Goal: Task Accomplishment & Management: Use online tool/utility

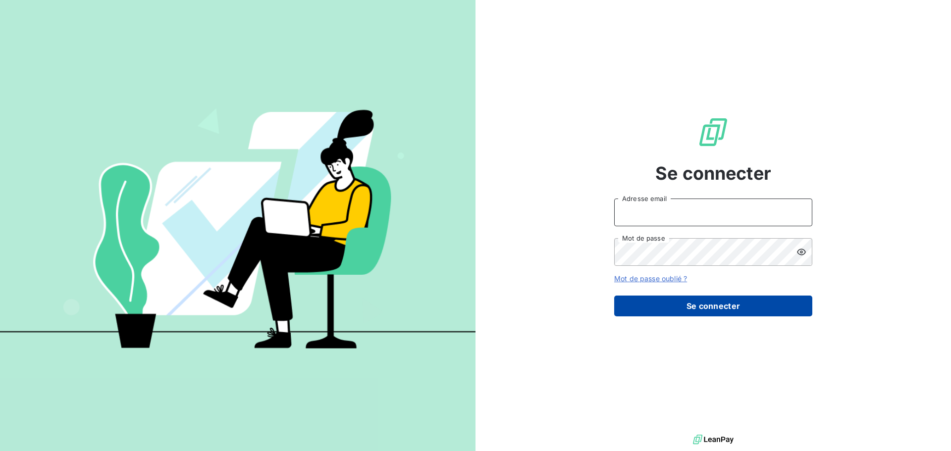
type input "[PERSON_NAME][EMAIL_ADDRESS][DOMAIN_NAME]"
click at [698, 310] on button "Se connecter" at bounding box center [713, 306] width 198 height 21
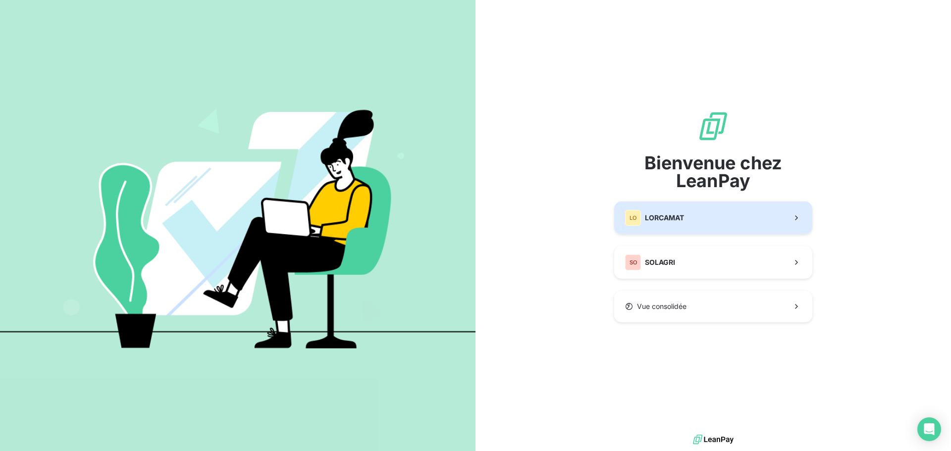
click at [661, 224] on div "LO LORCAMAT" at bounding box center [654, 218] width 59 height 16
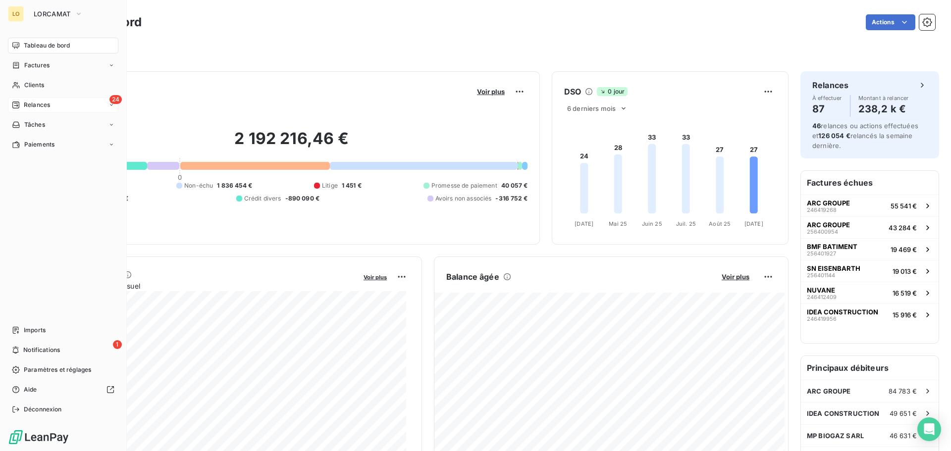
click at [17, 105] on icon at bounding box center [15, 105] width 7 height 7
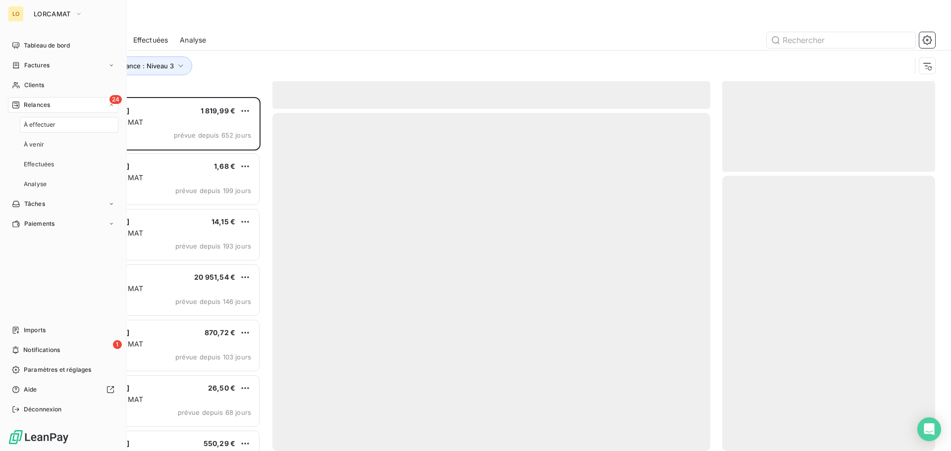
scroll to position [347, 206]
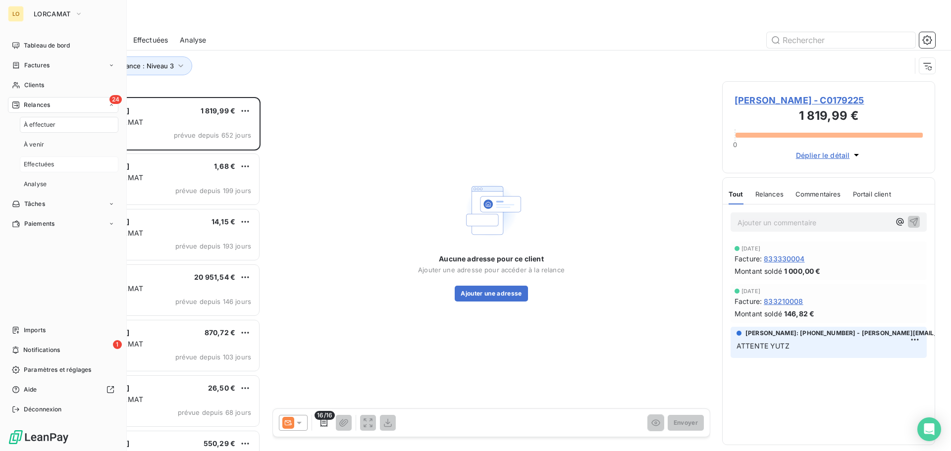
click at [51, 160] on span "Effectuées" at bounding box center [39, 164] width 31 height 9
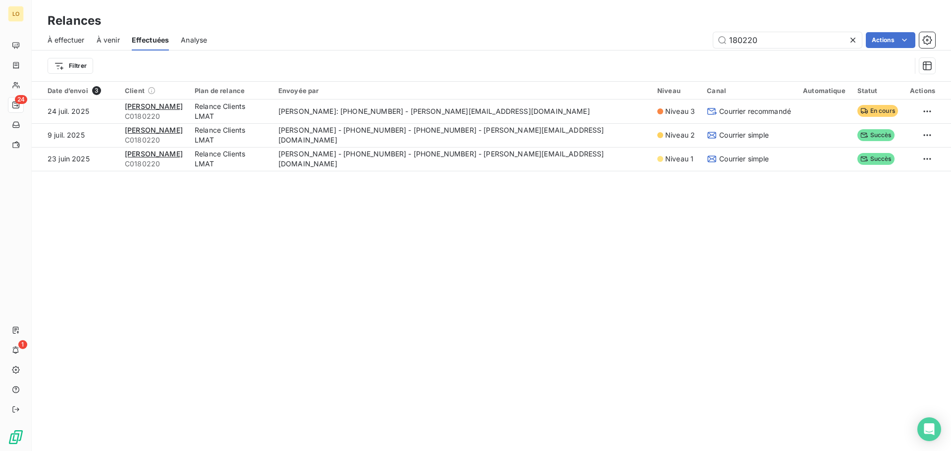
click at [851, 41] on icon at bounding box center [852, 40] width 5 height 5
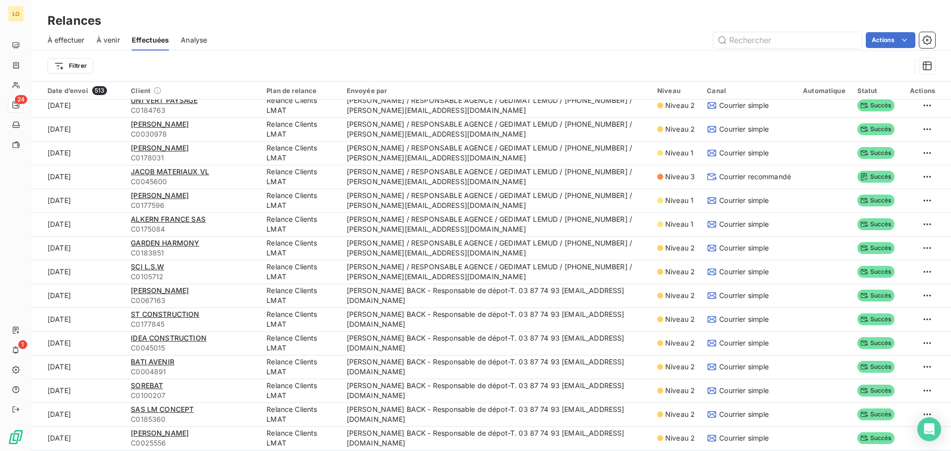
scroll to position [792, 0]
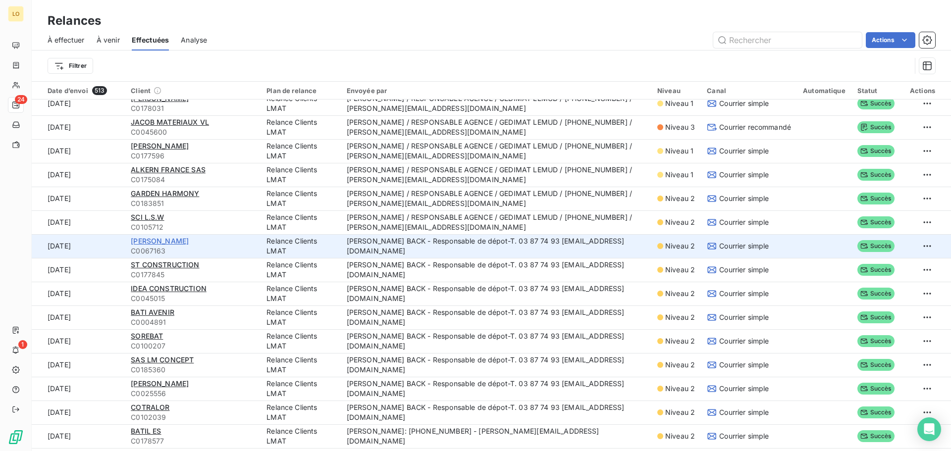
click at [147, 240] on span "[PERSON_NAME]" at bounding box center [160, 241] width 58 height 8
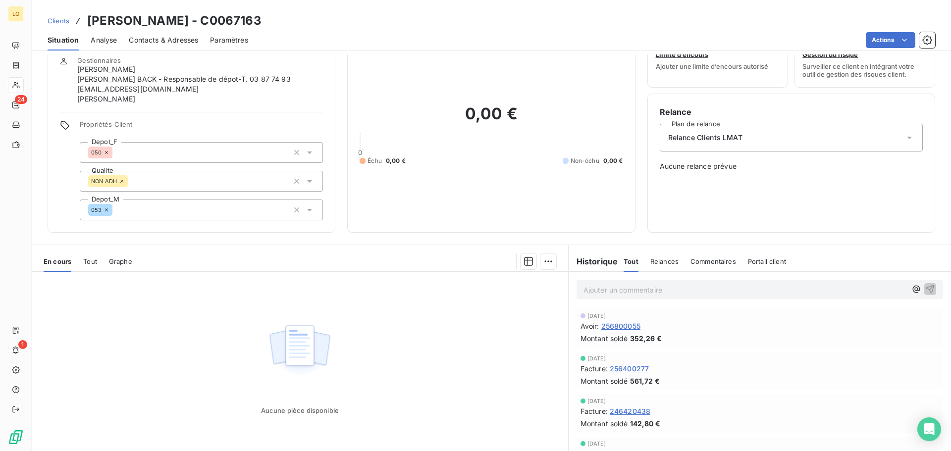
scroll to position [77, 0]
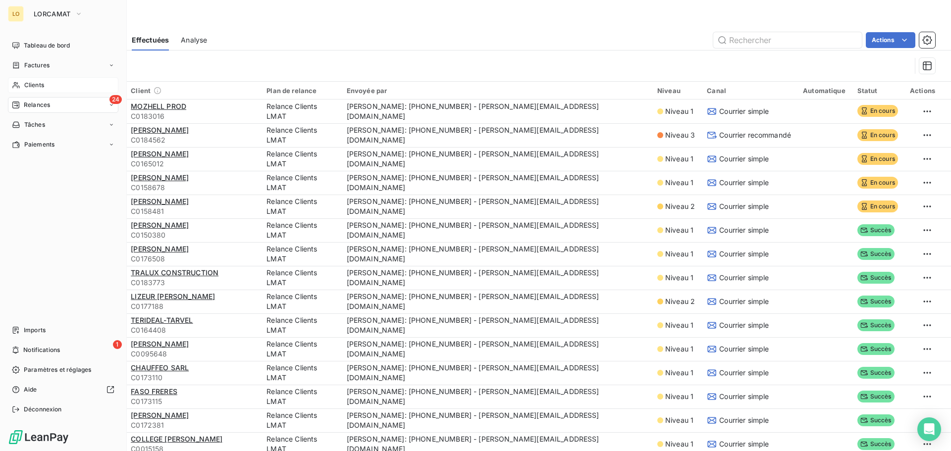
click at [21, 89] on div "Clients" at bounding box center [63, 85] width 110 height 16
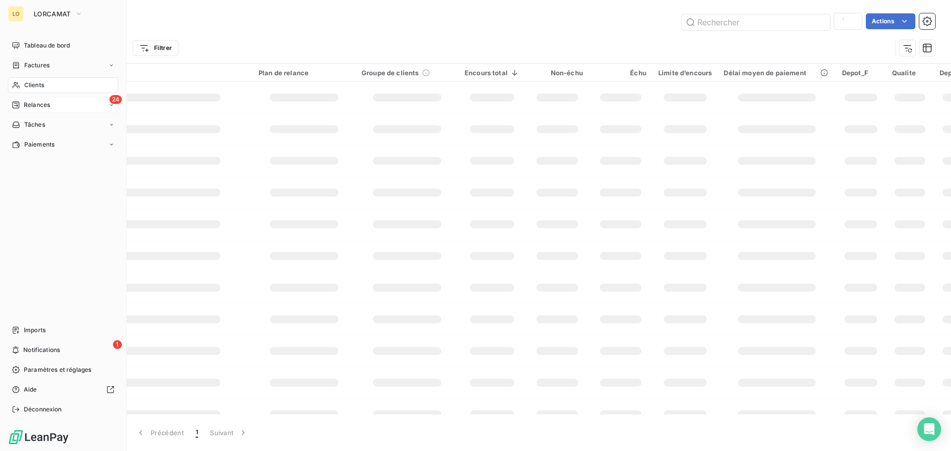
click at [20, 102] on div "Relances" at bounding box center [31, 105] width 38 height 9
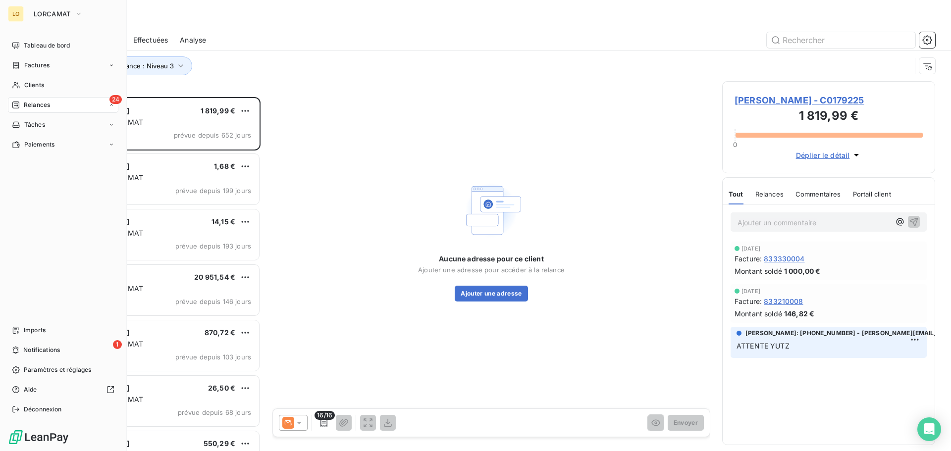
scroll to position [347, 206]
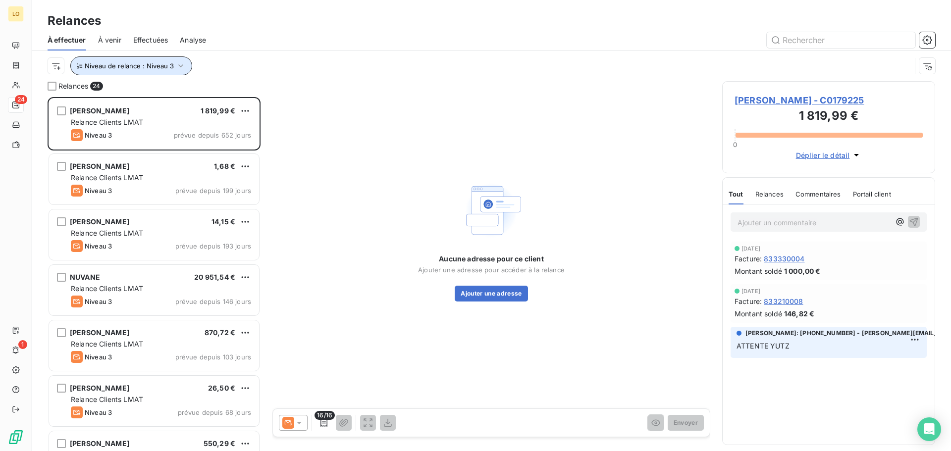
click at [166, 63] on span "Niveau de relance : Niveau 3" at bounding box center [129, 66] width 89 height 8
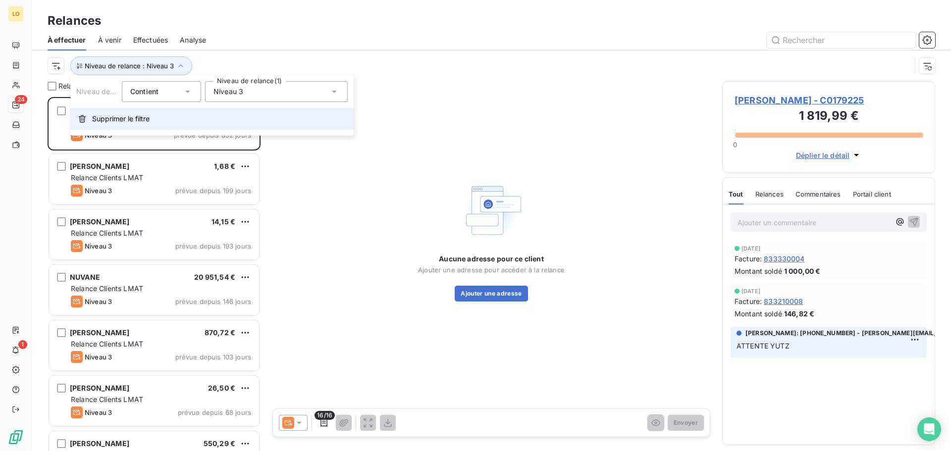
click at [140, 117] on span "Supprimer le filtre" at bounding box center [120, 119] width 57 height 10
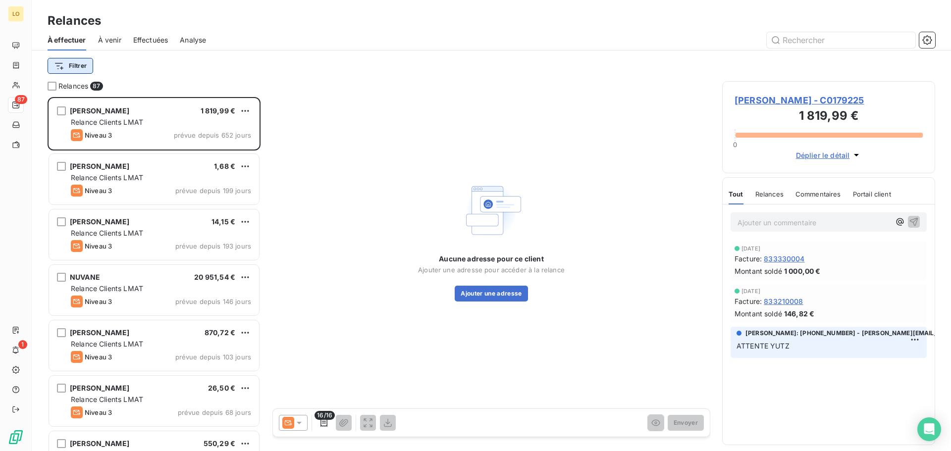
click at [82, 64] on html "LO 87 1 Relances À effectuer À venir Effectuées Analyse Filtrer Relances 87 [PE…" at bounding box center [475, 225] width 951 height 451
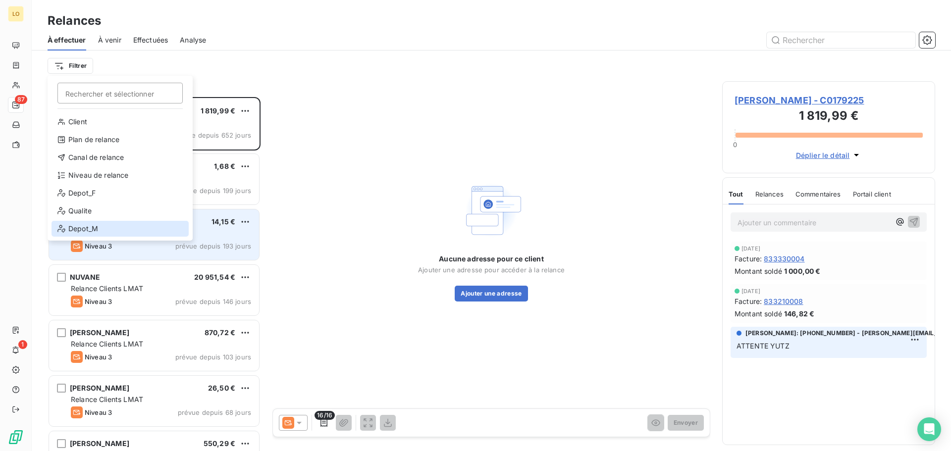
click at [82, 225] on div "Depot_M" at bounding box center [119, 229] width 137 height 16
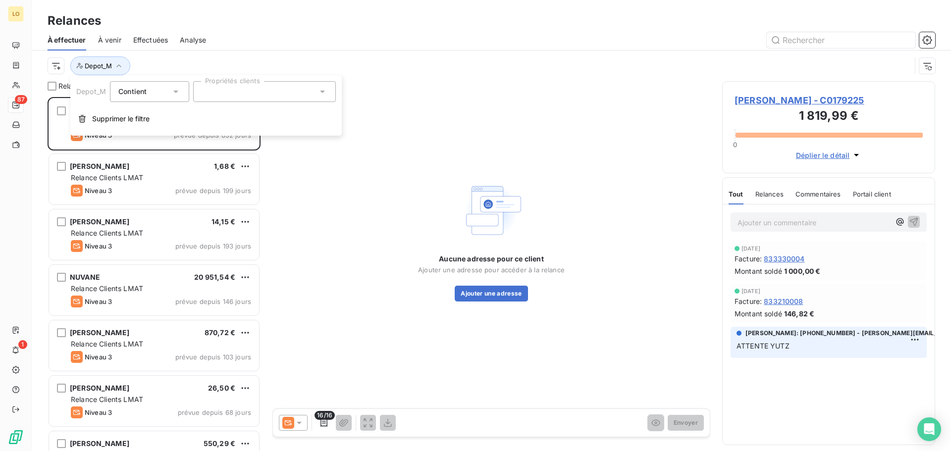
click at [217, 84] on div at bounding box center [264, 91] width 143 height 21
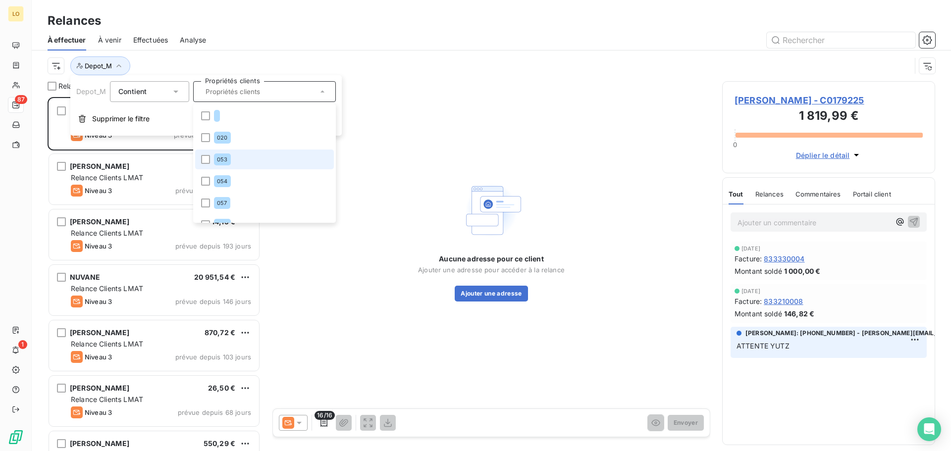
click at [235, 162] on li "053" at bounding box center [264, 160] width 139 height 20
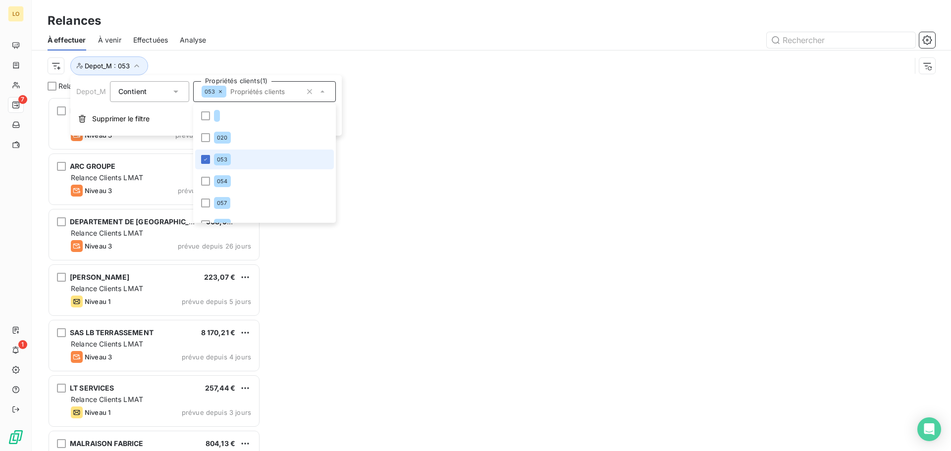
scroll to position [347, 206]
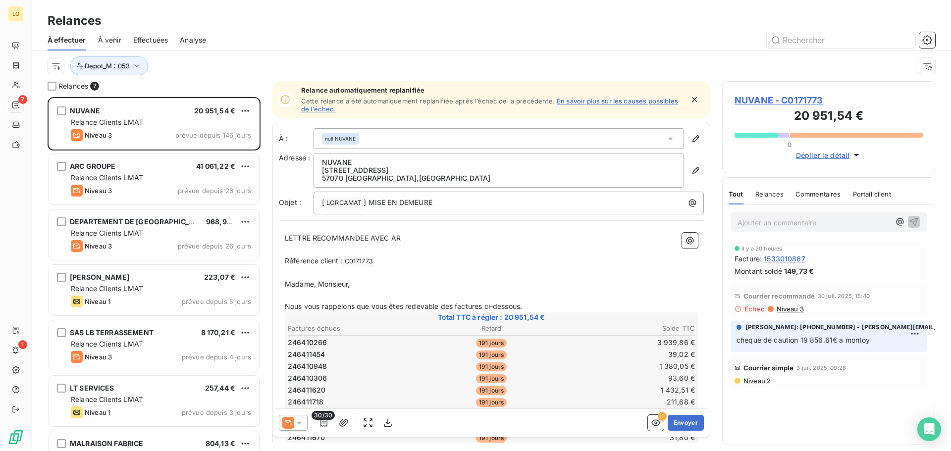
click at [339, 55] on div "Depot_M : 053" at bounding box center [491, 66] width 887 height 31
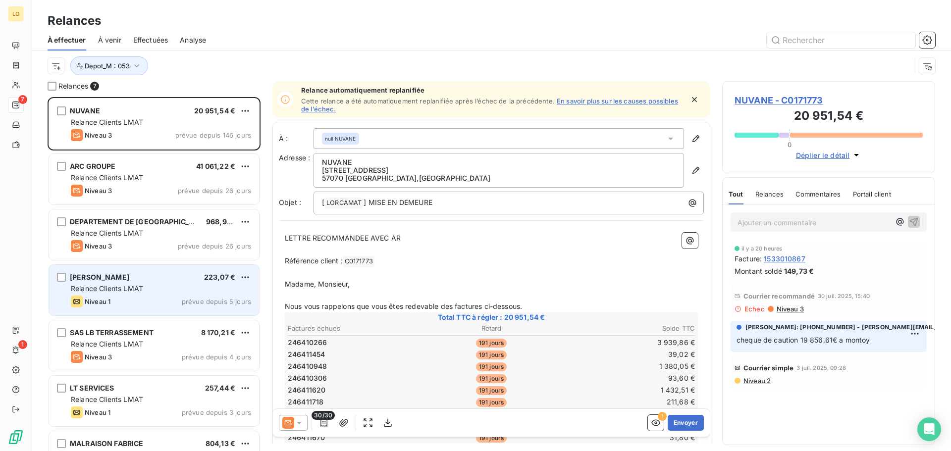
click at [115, 287] on span "Relance Clients LMAT" at bounding box center [107, 288] width 72 height 8
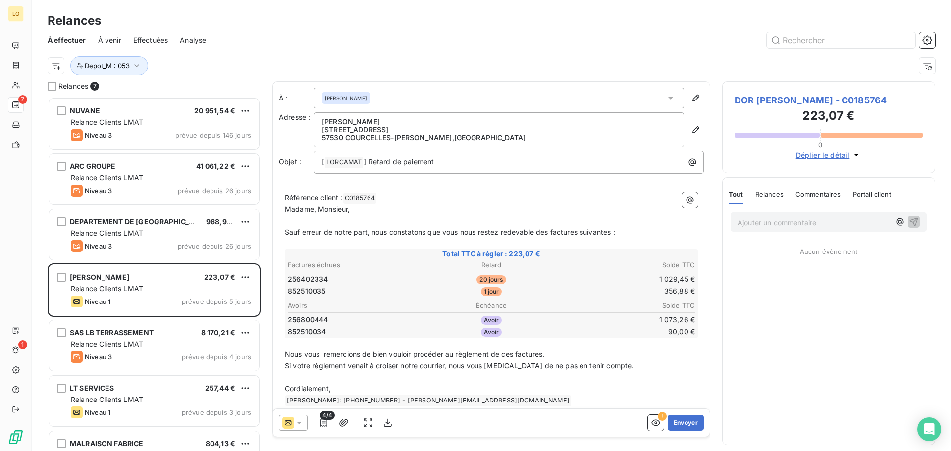
click at [839, 101] on span "DOR SANDRINE - C0185764" at bounding box center [828, 100] width 188 height 13
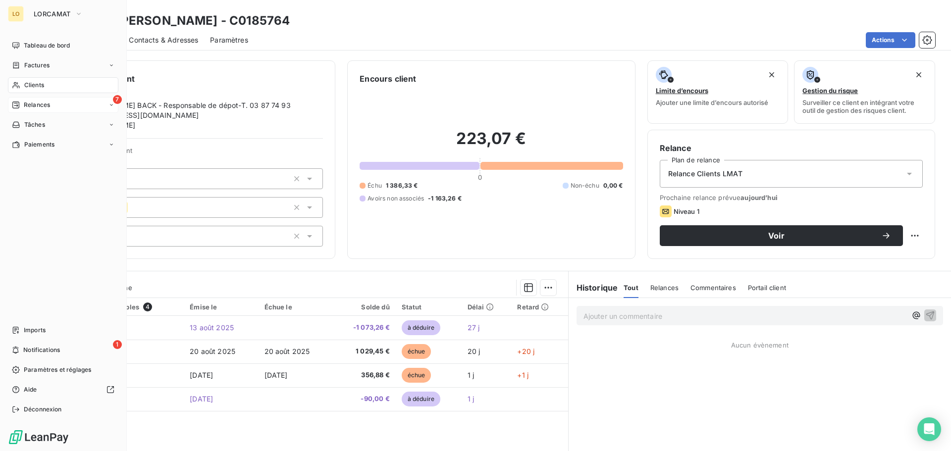
click at [28, 107] on span "Relances" at bounding box center [37, 105] width 26 height 9
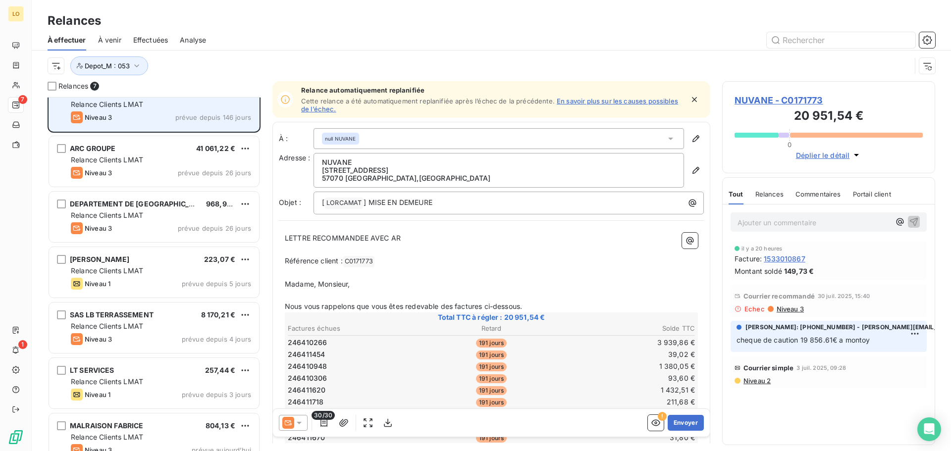
scroll to position [35, 0]
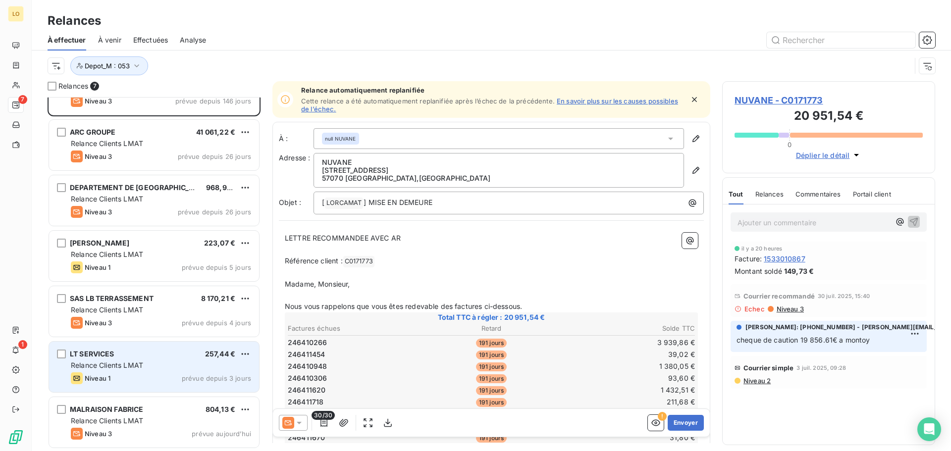
click at [154, 368] on div "Relance Clients LMAT" at bounding box center [161, 365] width 180 height 10
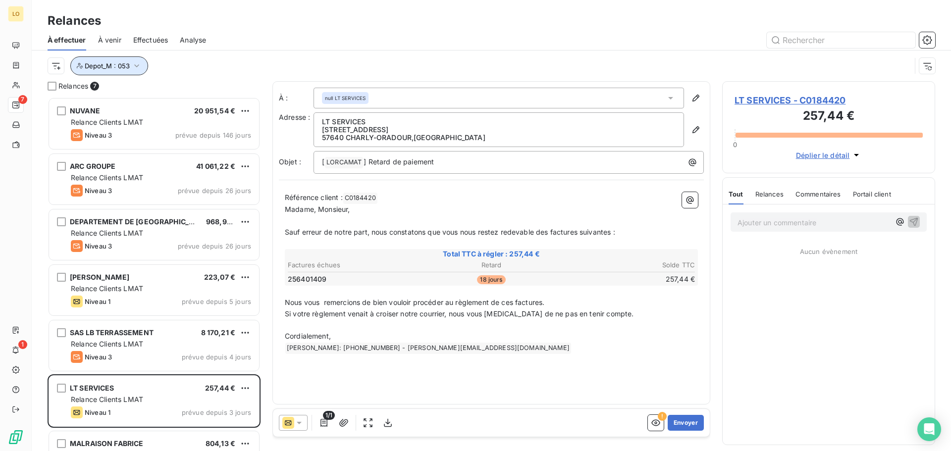
click at [107, 70] on button "Depot_M : 053" at bounding box center [109, 65] width 78 height 19
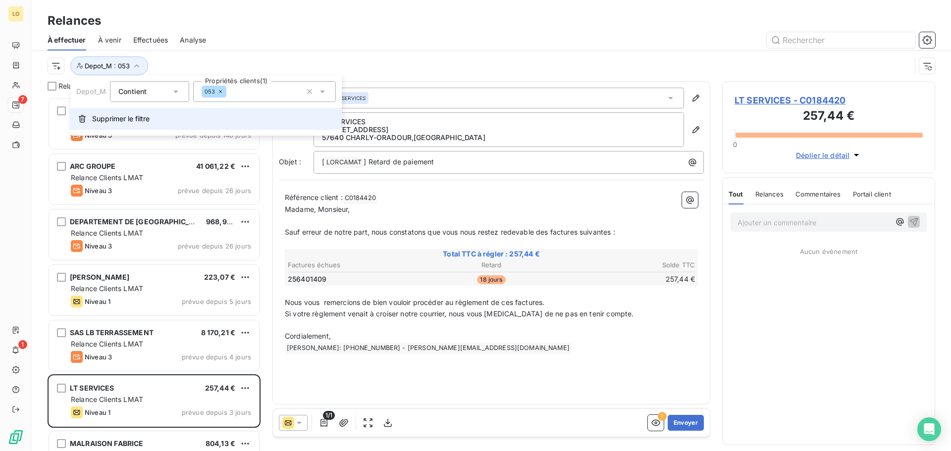
click at [110, 120] on span "Supprimer le filtre" at bounding box center [120, 119] width 57 height 10
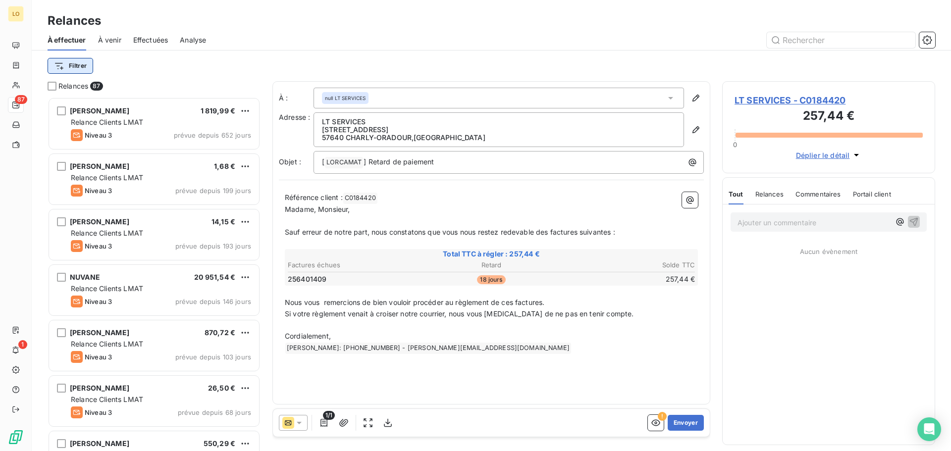
click at [79, 61] on html "LO 87 1 Relances À effectuer À venir Effectuées Analyse Filtrer Relances 87 ARE…" at bounding box center [475, 225] width 951 height 451
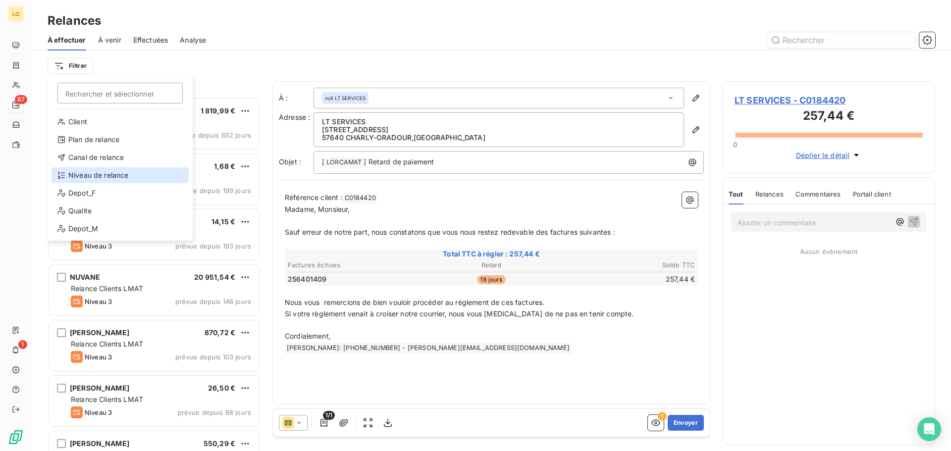
click at [99, 174] on div "Niveau de relance" at bounding box center [119, 175] width 137 height 16
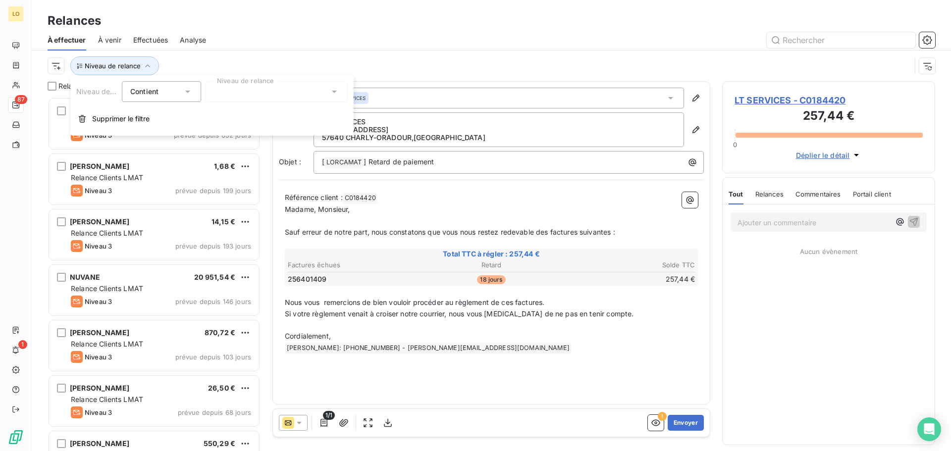
click at [222, 93] on div at bounding box center [276, 91] width 143 height 21
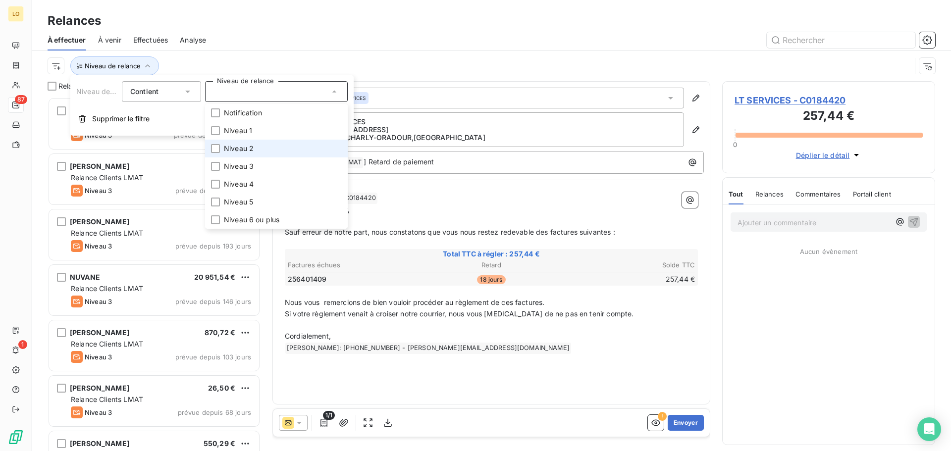
click at [232, 149] on span "Niveau 2" at bounding box center [239, 149] width 30 height 10
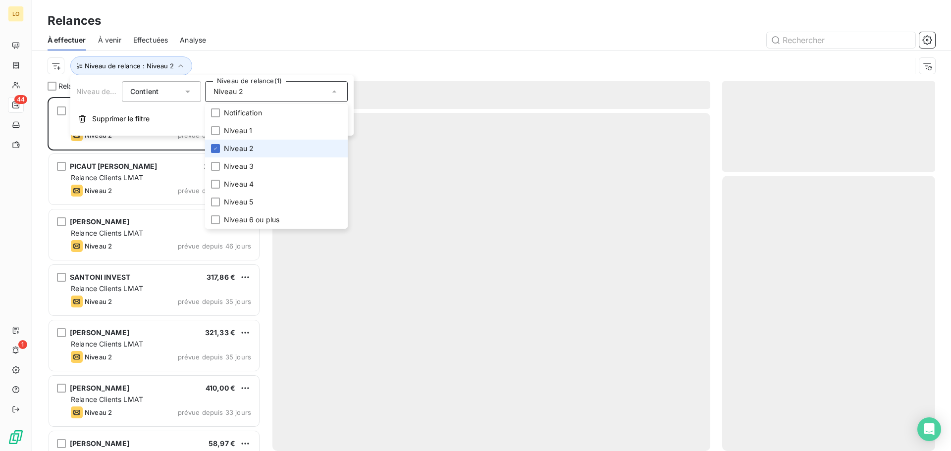
scroll to position [347, 206]
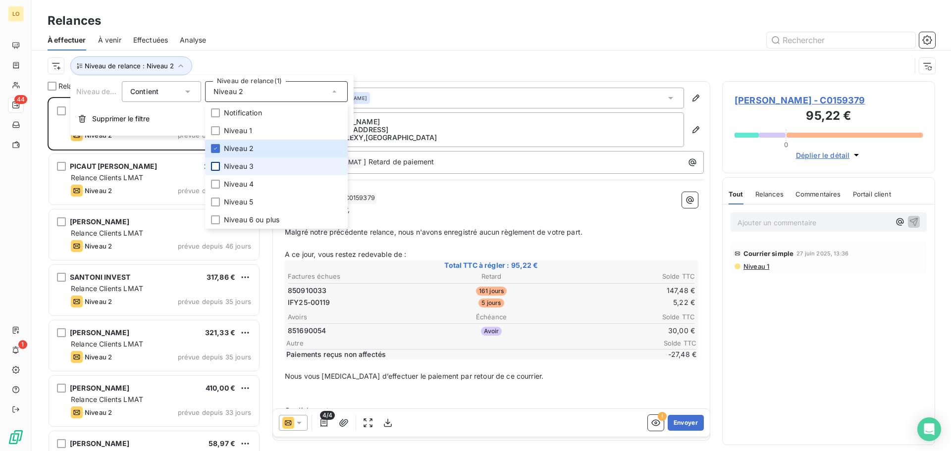
click at [219, 163] on div at bounding box center [215, 166] width 9 height 9
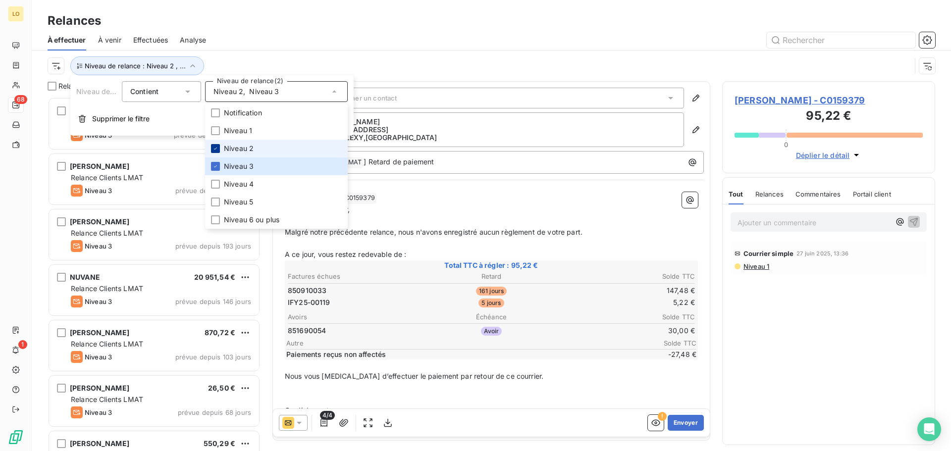
click at [218, 152] on div at bounding box center [215, 148] width 9 height 9
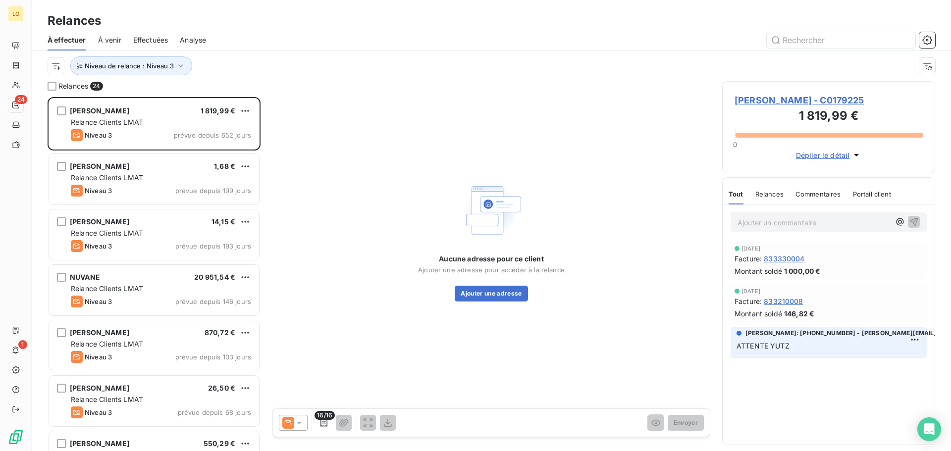
click at [264, 42] on div at bounding box center [576, 40] width 717 height 16
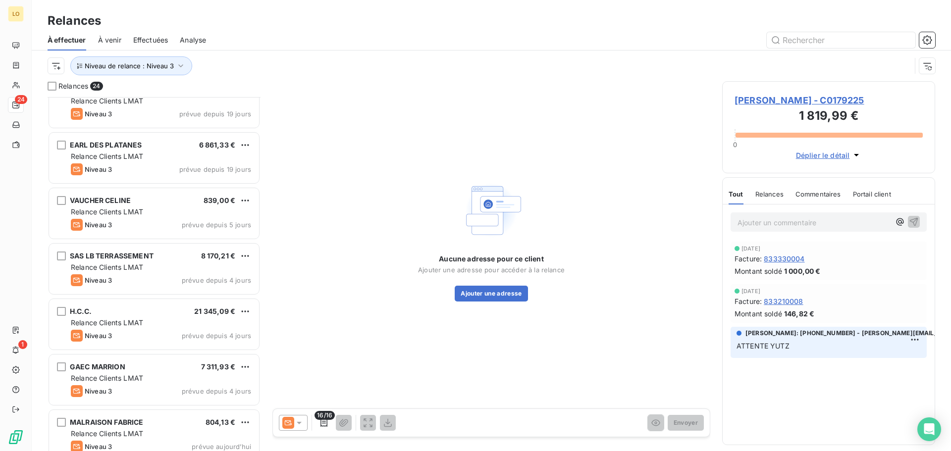
scroll to position [977, 0]
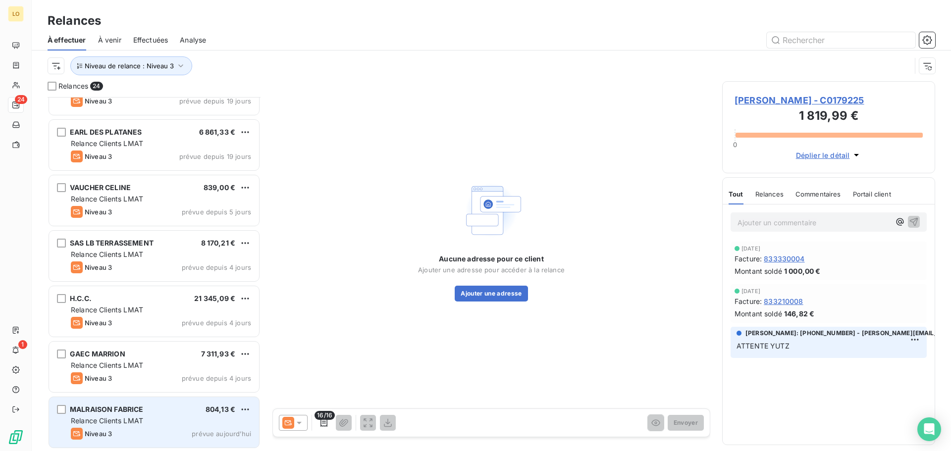
click at [152, 421] on div "Relance Clients LMAT" at bounding box center [161, 421] width 180 height 10
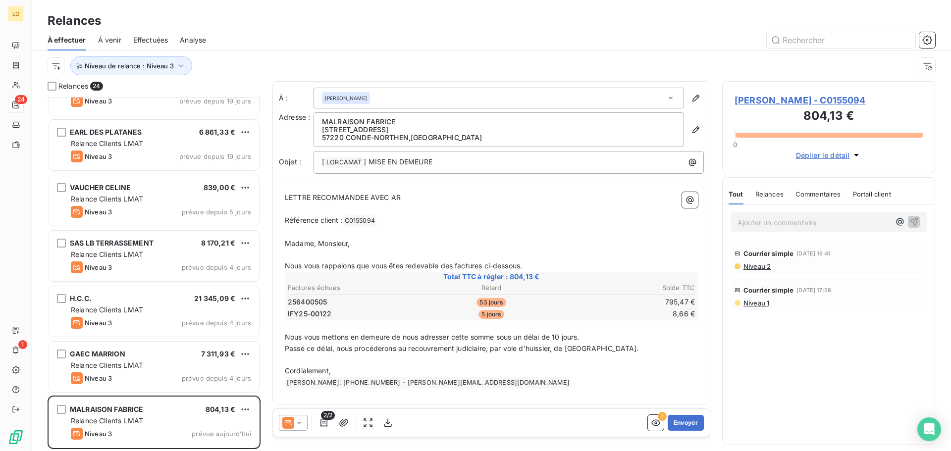
click at [767, 306] on span "Niveau 1" at bounding box center [755, 303] width 27 height 8
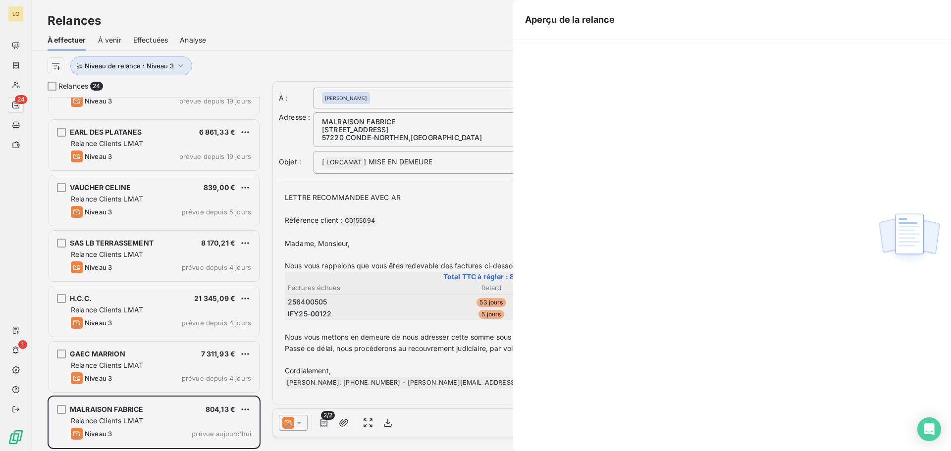
scroll to position [347, 206]
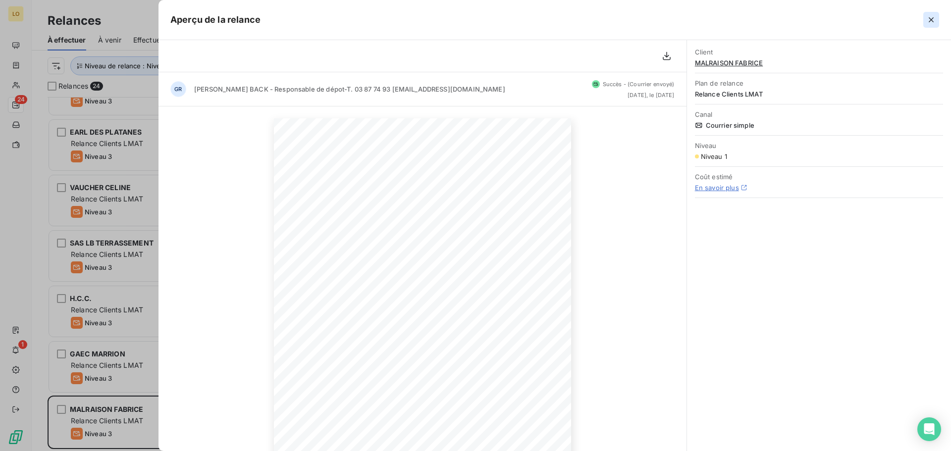
click at [929, 22] on icon "button" at bounding box center [930, 19] width 5 height 5
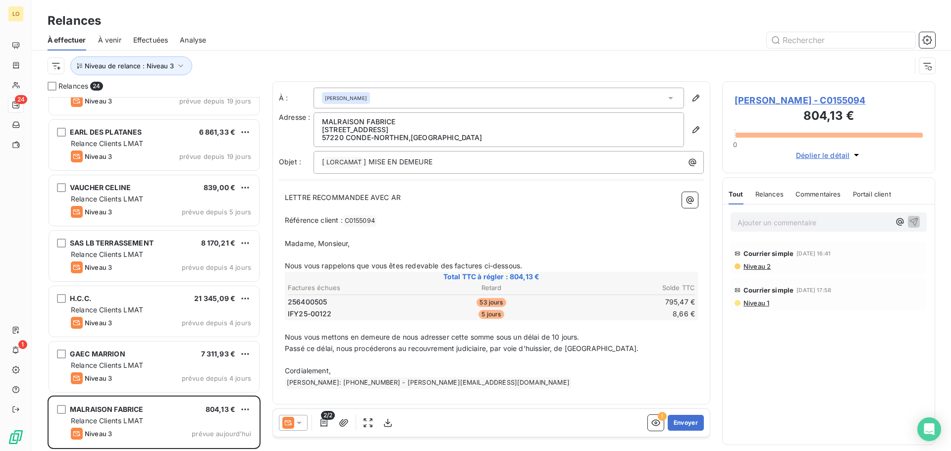
click at [763, 269] on span "Niveau 2" at bounding box center [756, 266] width 28 height 8
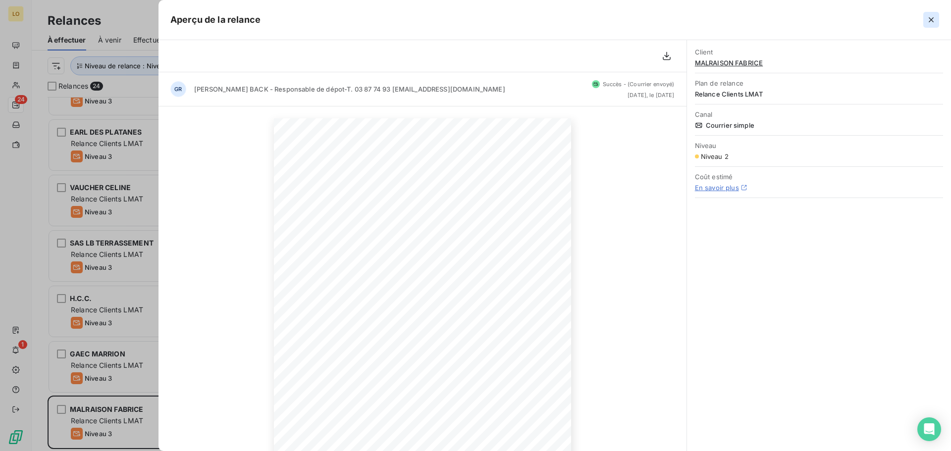
click at [929, 20] on icon "button" at bounding box center [931, 20] width 10 height 10
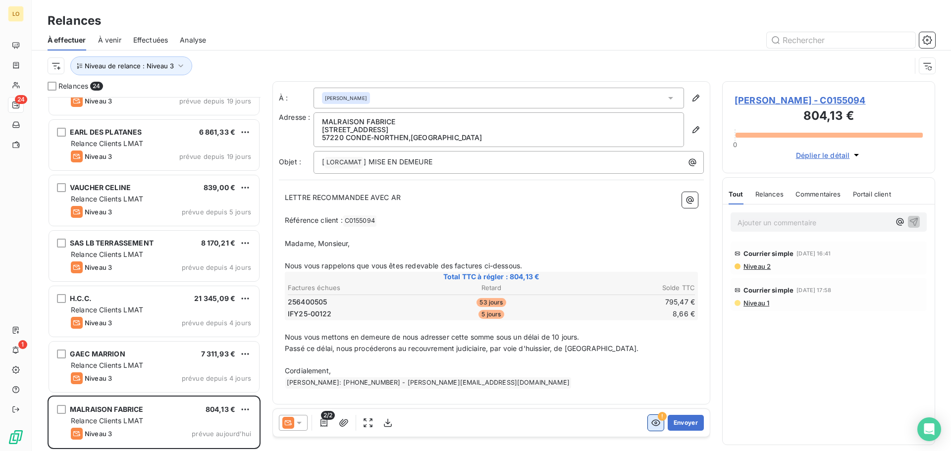
click at [649, 426] on button "button" at bounding box center [656, 423] width 16 height 16
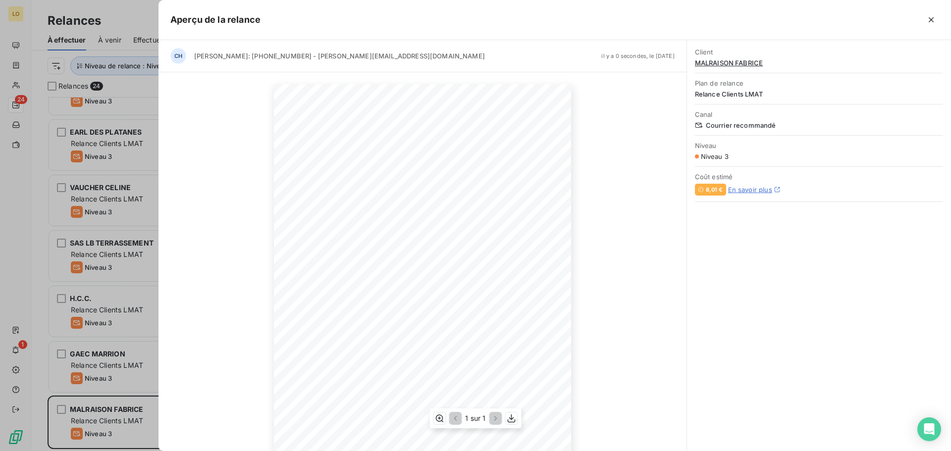
scroll to position [50, 0]
click at [514, 418] on icon "button" at bounding box center [512, 418] width 10 height 10
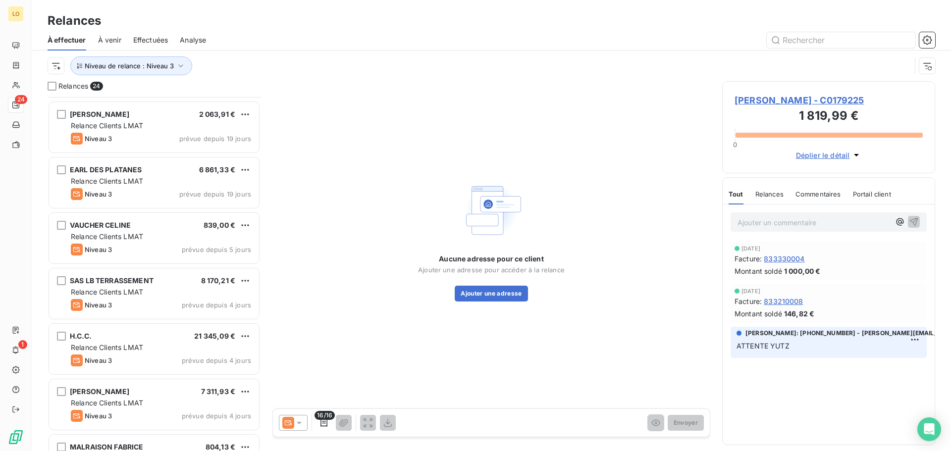
scroll to position [977, 0]
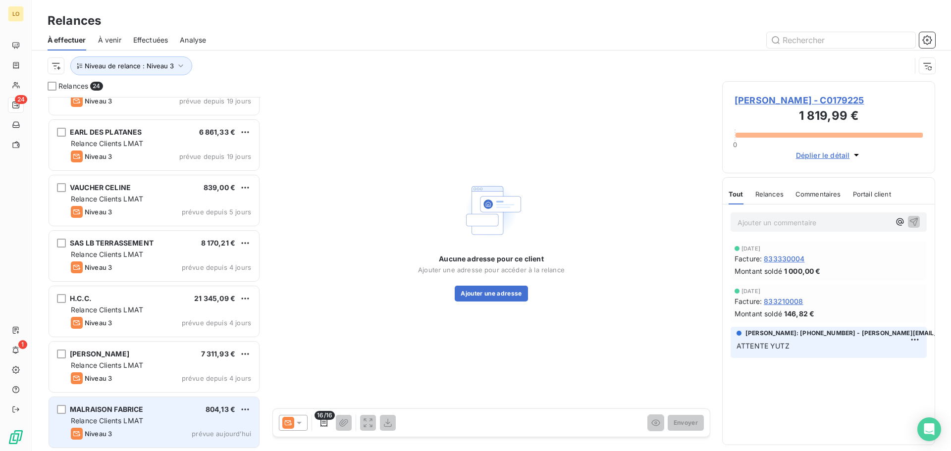
click at [164, 422] on div "Relance Clients LMAT" at bounding box center [161, 421] width 180 height 10
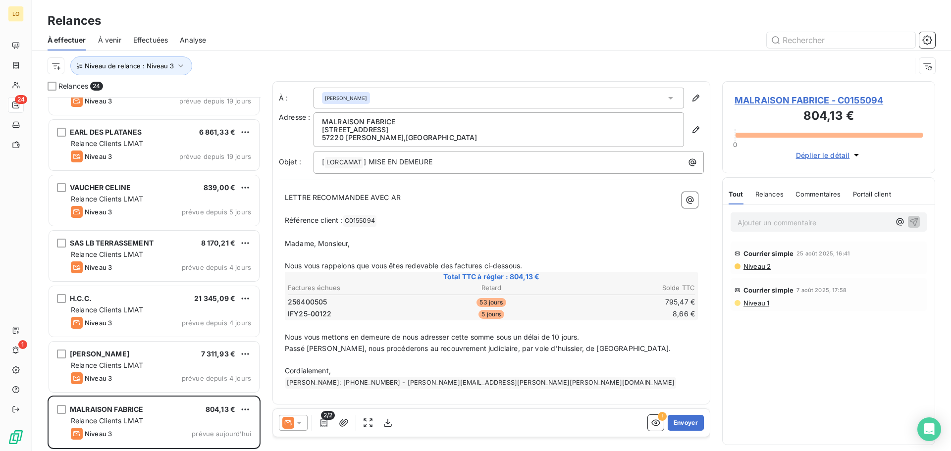
click at [761, 219] on p "Ajouter un commentaire ﻿" at bounding box center [813, 222] width 153 height 12
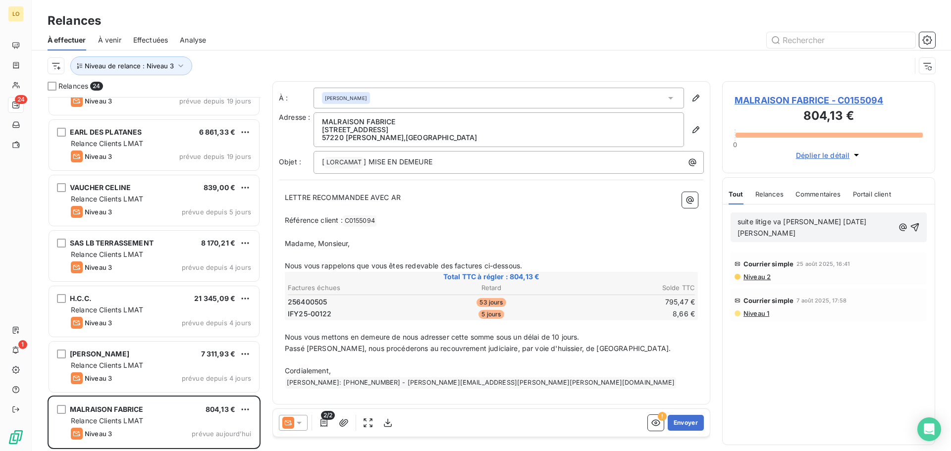
click at [789, 222] on span "suite litige va [PERSON_NAME] [DATE] [PERSON_NAME]" at bounding box center [802, 227] width 131 height 20
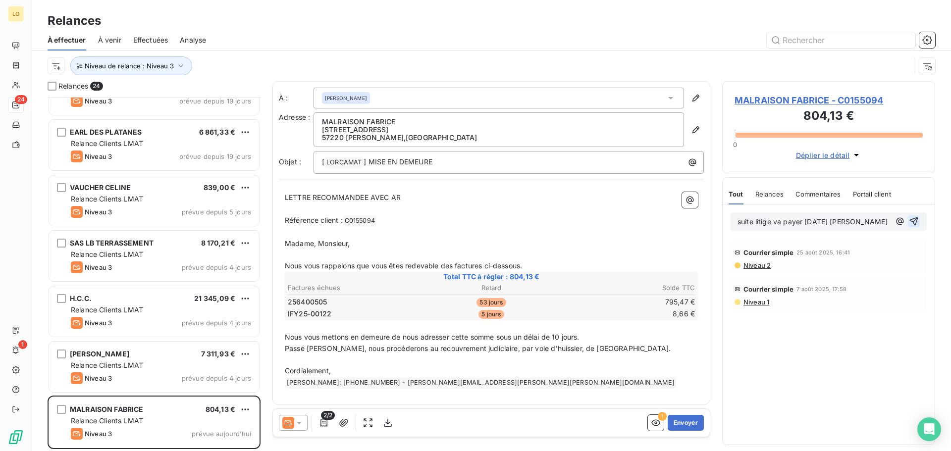
click at [916, 225] on icon "button" at bounding box center [914, 221] width 10 height 10
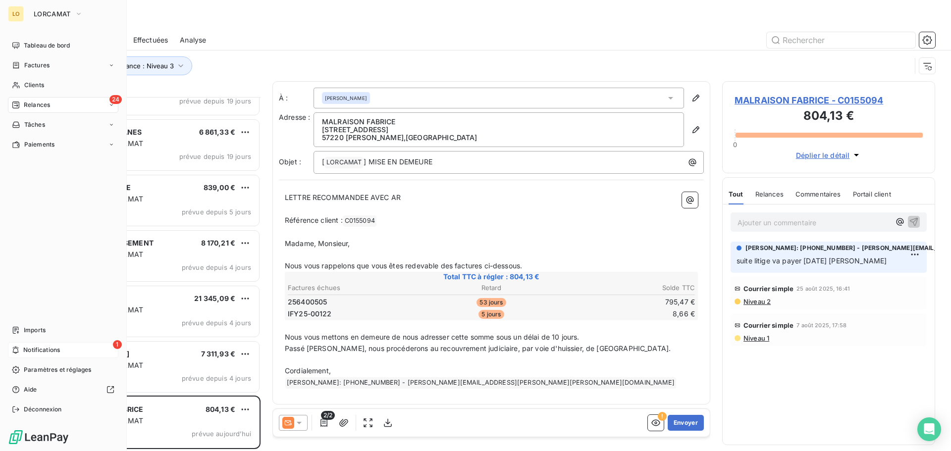
click at [24, 348] on span "Notifications" at bounding box center [41, 350] width 37 height 9
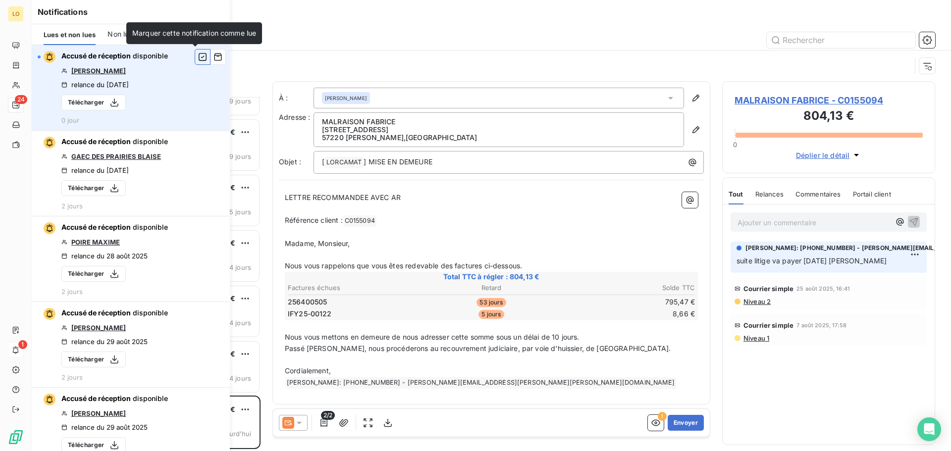
click at [198, 57] on icon "button" at bounding box center [202, 57] width 9 height 10
click at [292, 23] on div "Relances" at bounding box center [491, 21] width 919 height 18
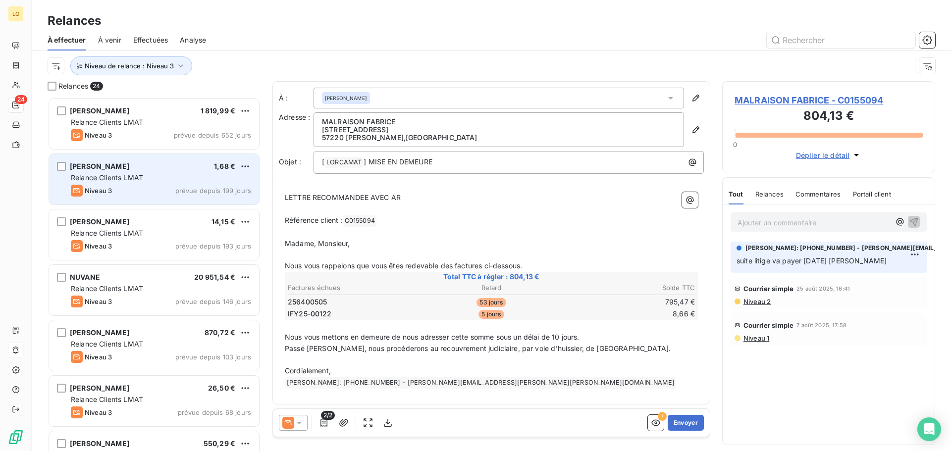
click at [218, 173] on div "Relance Clients LMAT" at bounding box center [161, 178] width 180 height 10
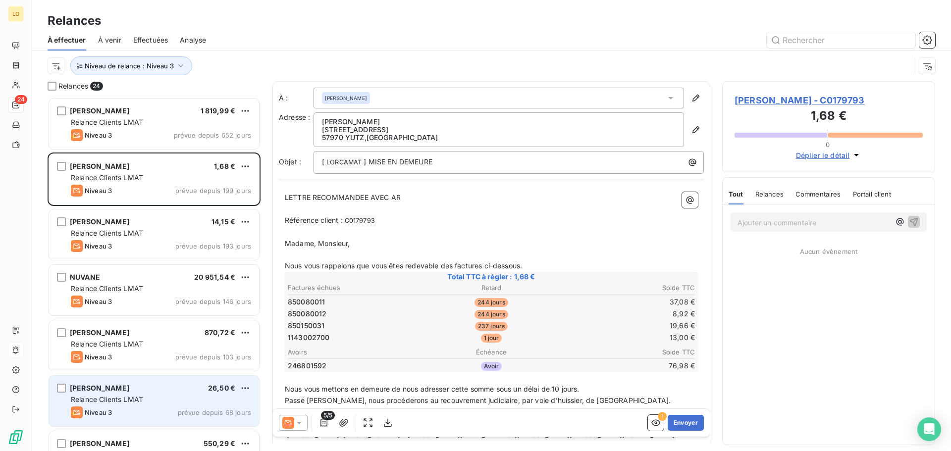
click at [192, 397] on div "Relance Clients LMAT" at bounding box center [161, 400] width 180 height 10
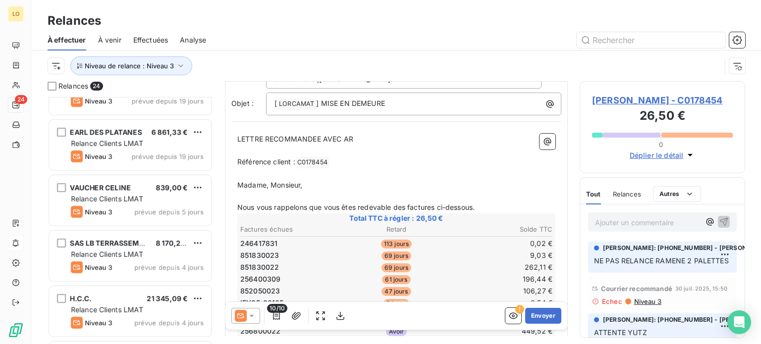
scroll to position [99, 0]
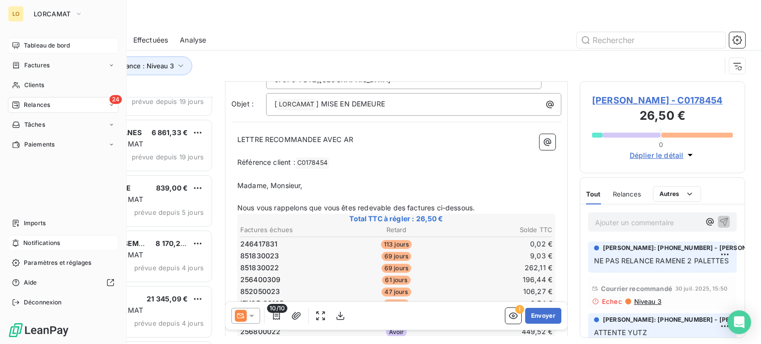
click at [32, 46] on span "Tableau de bord" at bounding box center [47, 45] width 46 height 9
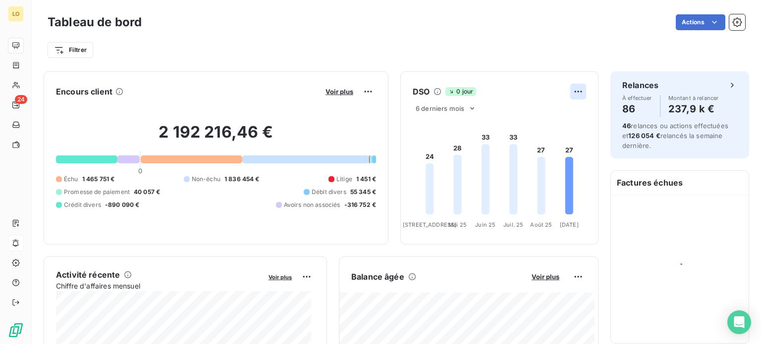
click at [571, 93] on html "LO 24 Tableau de bord Actions Filtrer Encours client Voir plus 2 192 216,46 € 0…" at bounding box center [380, 172] width 761 height 344
click at [549, 113] on div "Exporter" at bounding box center [546, 113] width 55 height 16
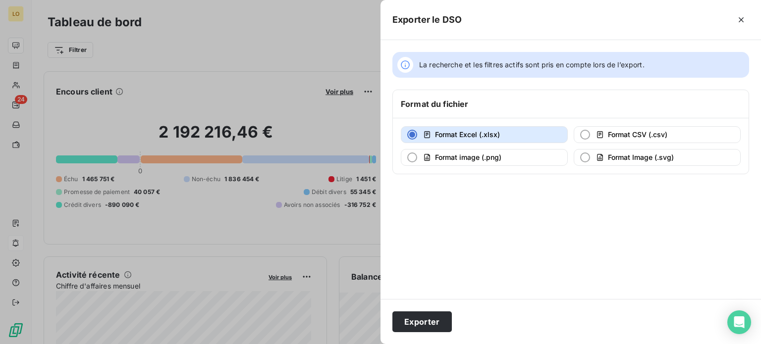
click at [353, 52] on div at bounding box center [380, 172] width 761 height 344
